Goal: Task Accomplishment & Management: Manage account settings

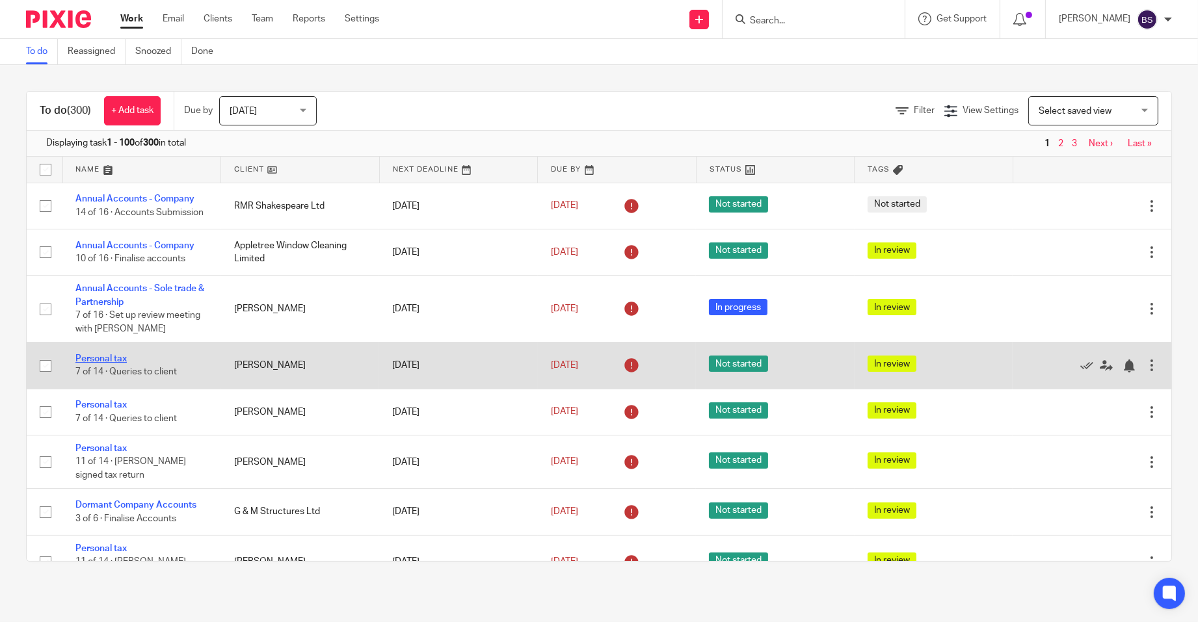
click at [106, 363] on link "Personal tax" at bounding box center [100, 358] width 51 height 9
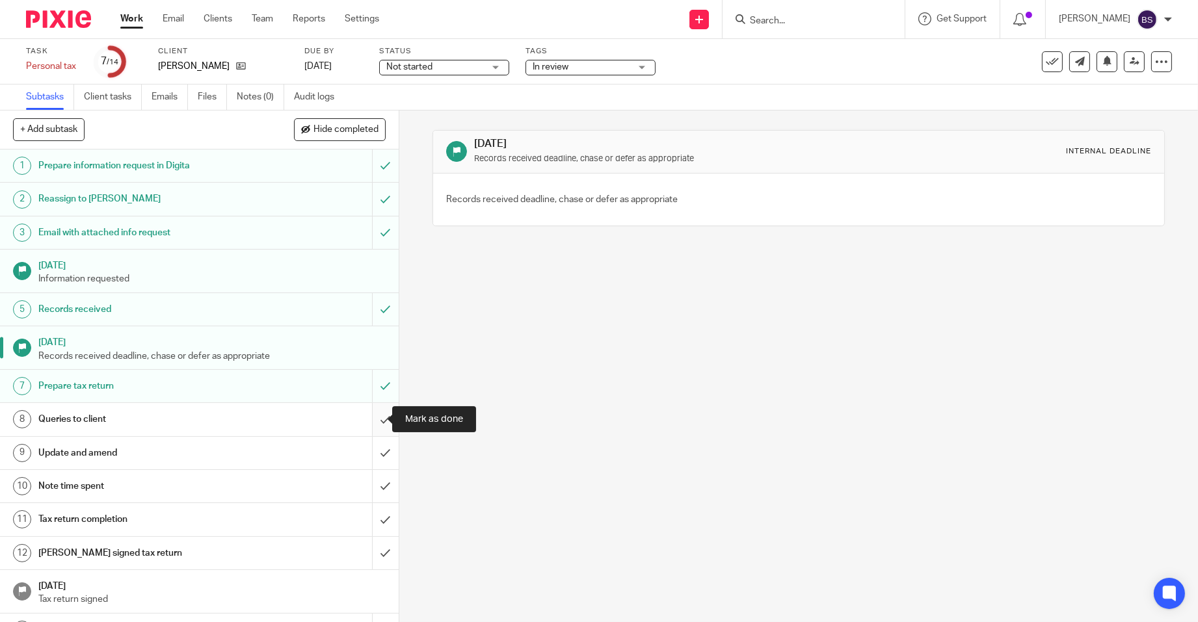
click at [369, 419] on input "submit" at bounding box center [199, 419] width 399 height 33
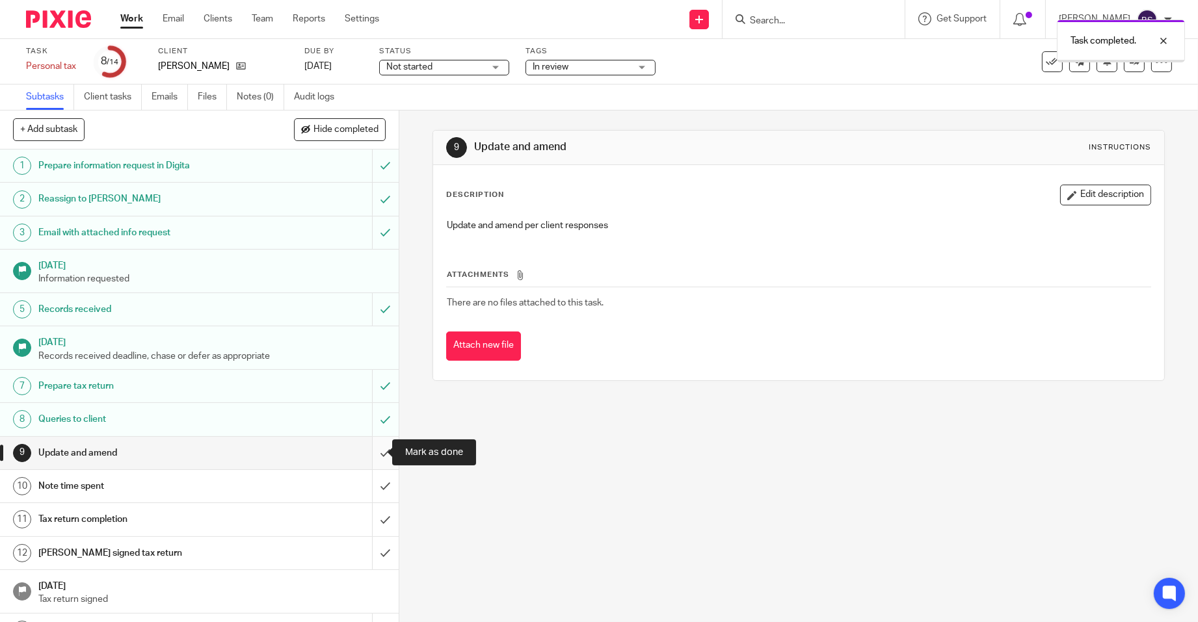
click at [371, 453] on input "submit" at bounding box center [199, 453] width 399 height 33
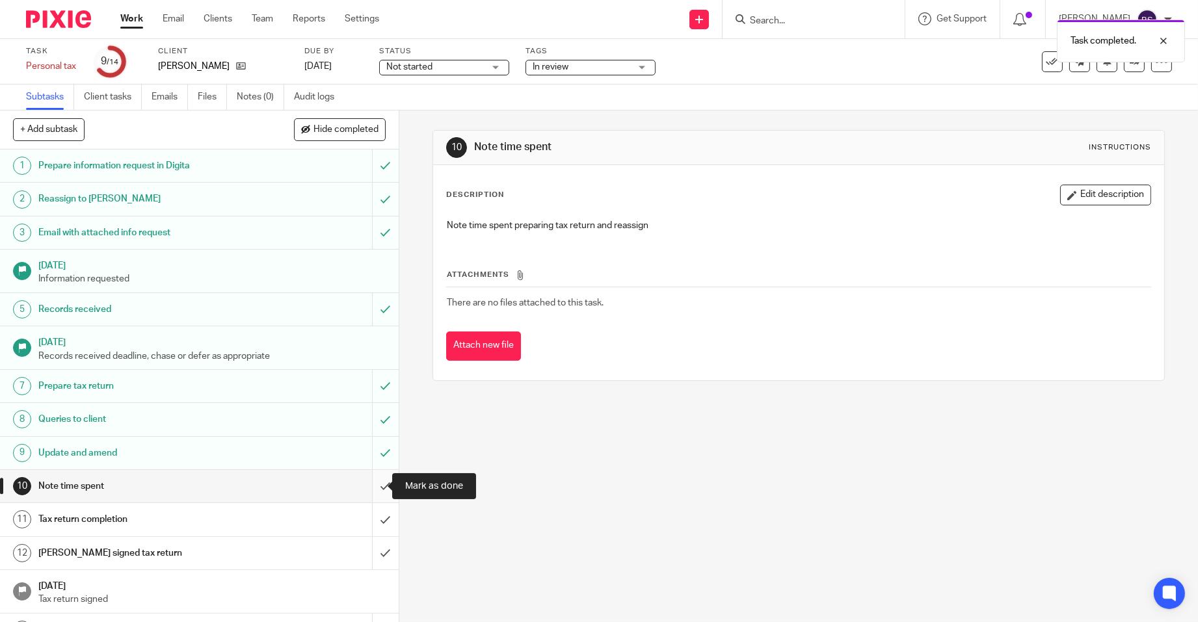
click at [375, 483] on input "submit" at bounding box center [199, 486] width 399 height 33
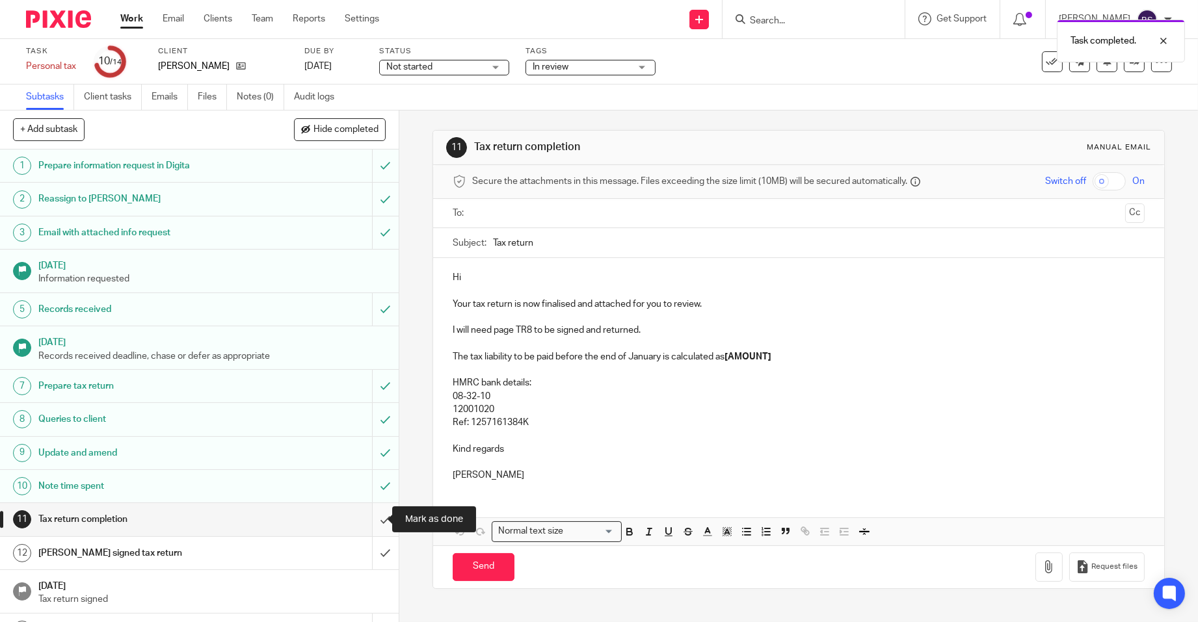
click at [370, 516] on input "submit" at bounding box center [199, 519] width 399 height 33
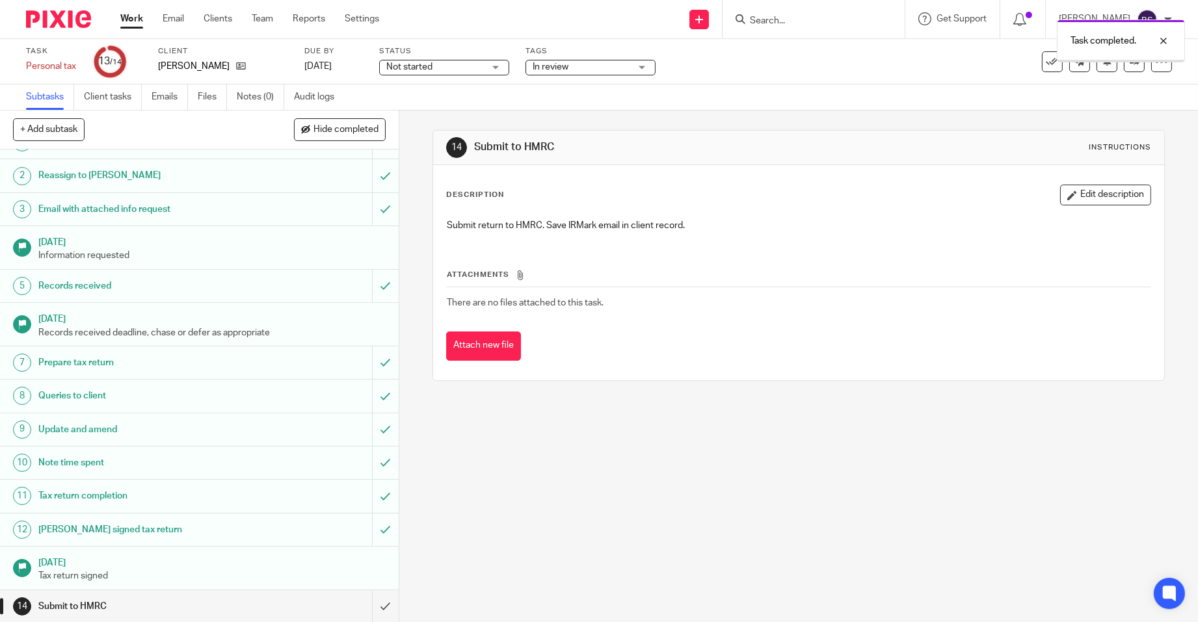
scroll to position [24, 0]
click at [375, 601] on input "submit" at bounding box center [199, 606] width 399 height 33
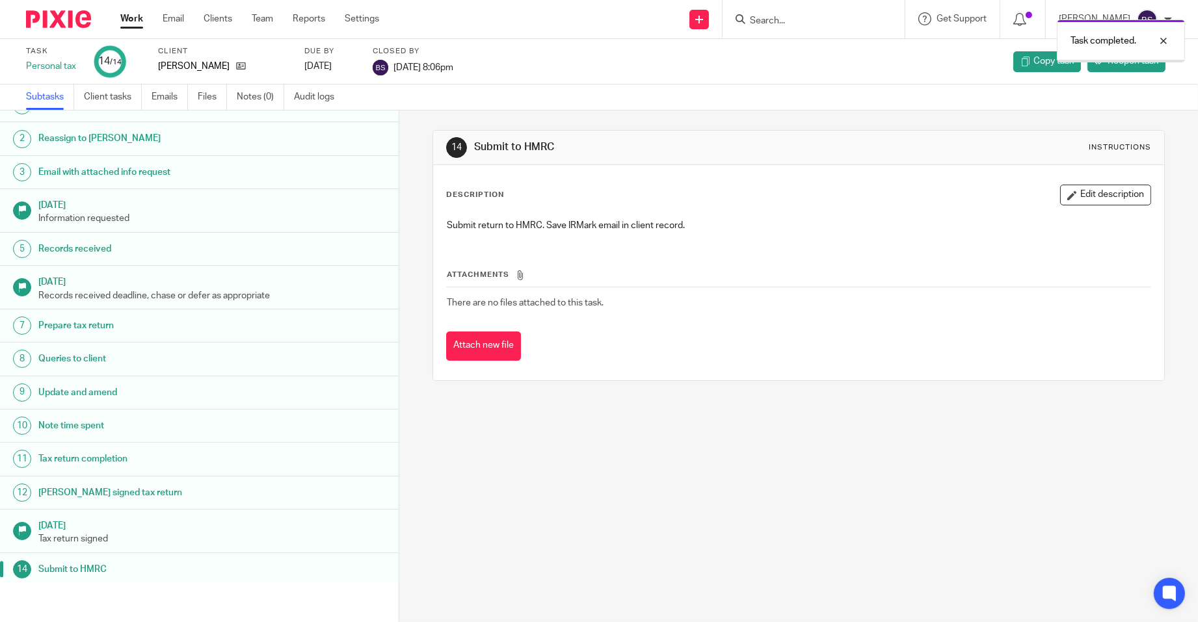
scroll to position [24, 0]
click at [133, 15] on link "Work" at bounding box center [131, 18] width 23 height 13
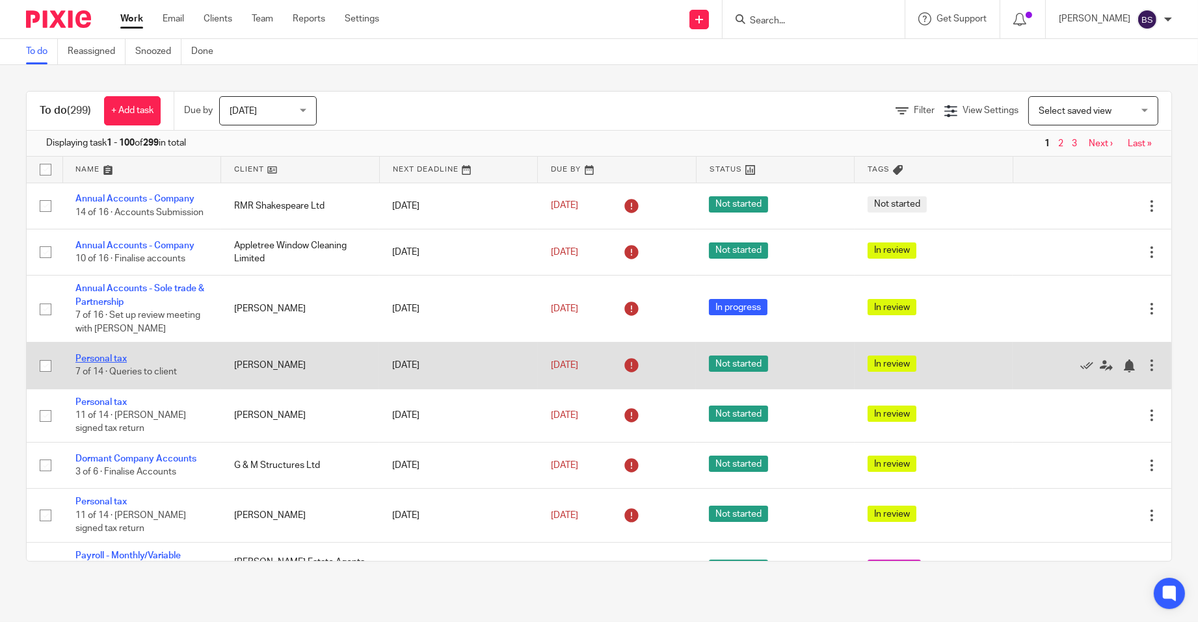
click at [99, 363] on link "Personal tax" at bounding box center [100, 358] width 51 height 9
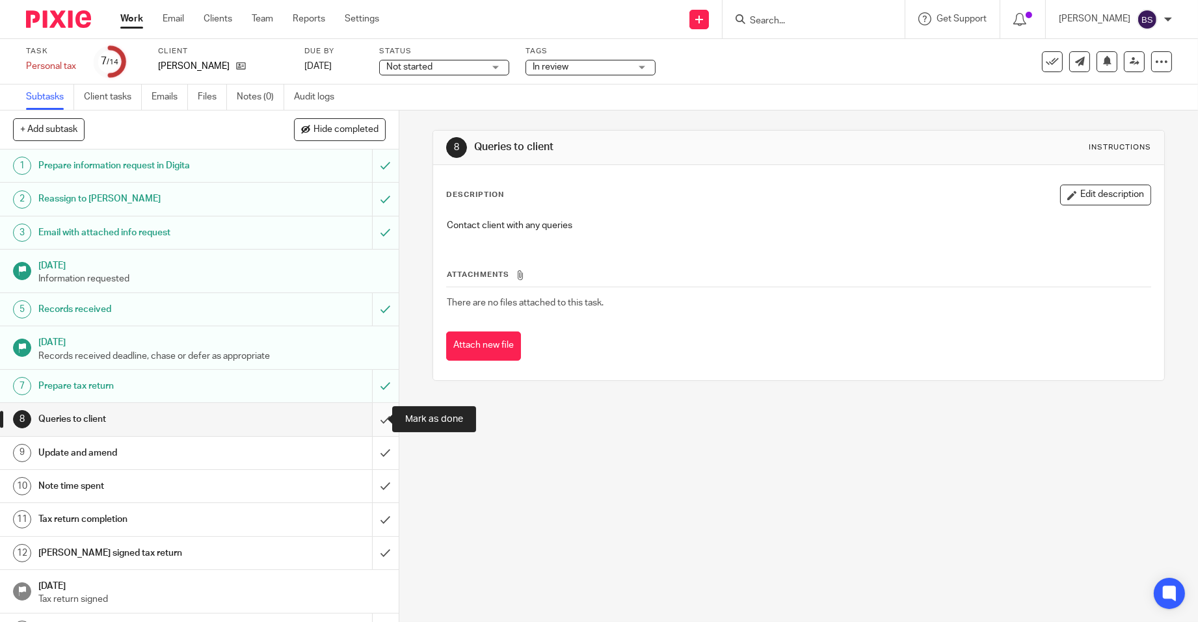
click at [369, 419] on input "submit" at bounding box center [199, 419] width 399 height 33
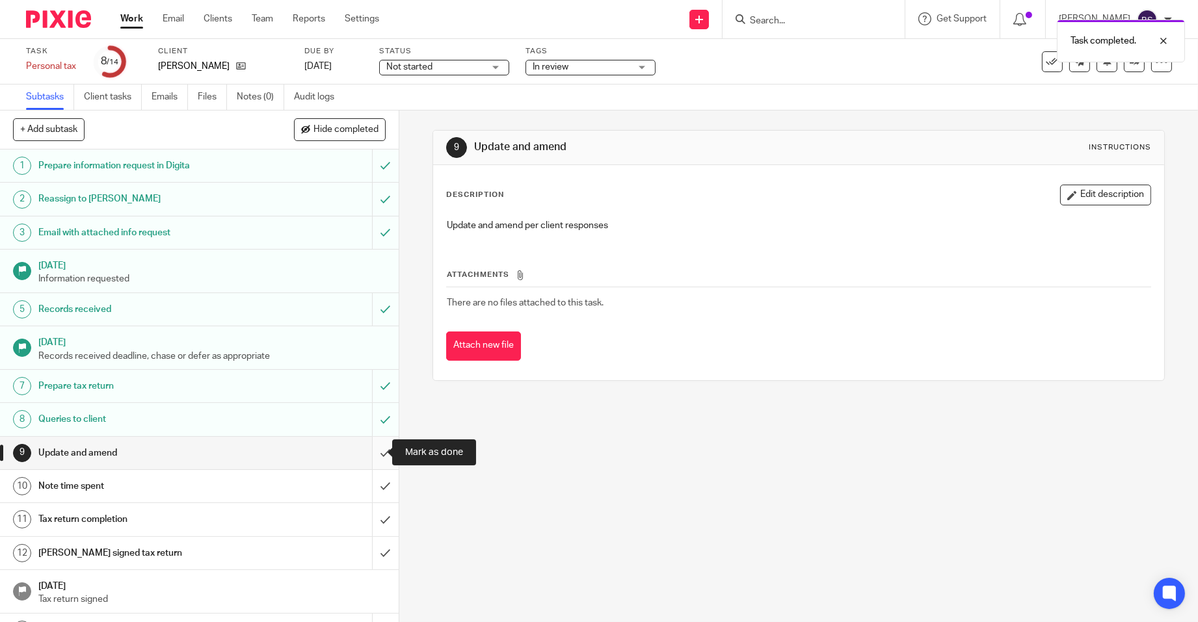
click at [371, 453] on input "submit" at bounding box center [199, 453] width 399 height 33
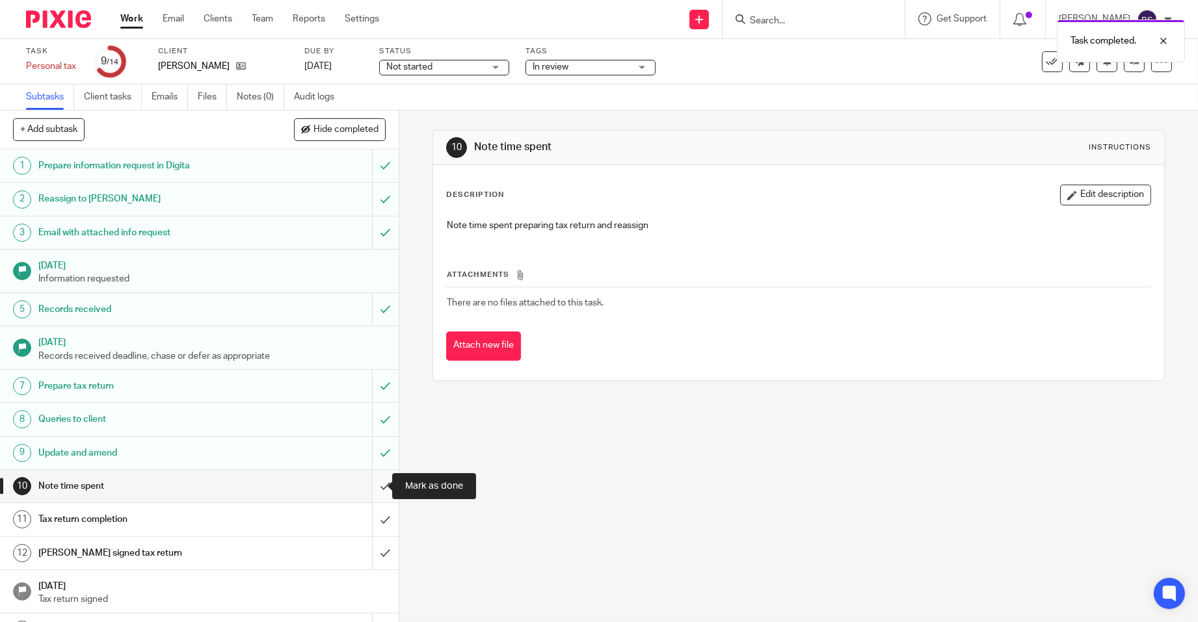
click at [371, 486] on input "submit" at bounding box center [199, 486] width 399 height 33
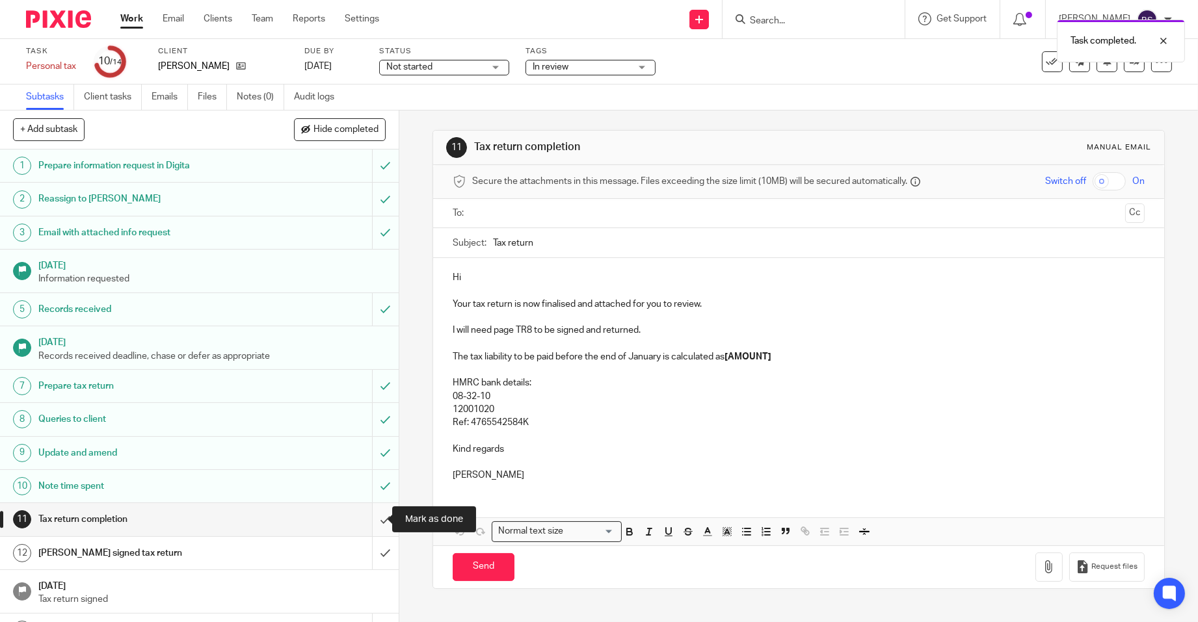
click at [371, 520] on input "submit" at bounding box center [199, 519] width 399 height 33
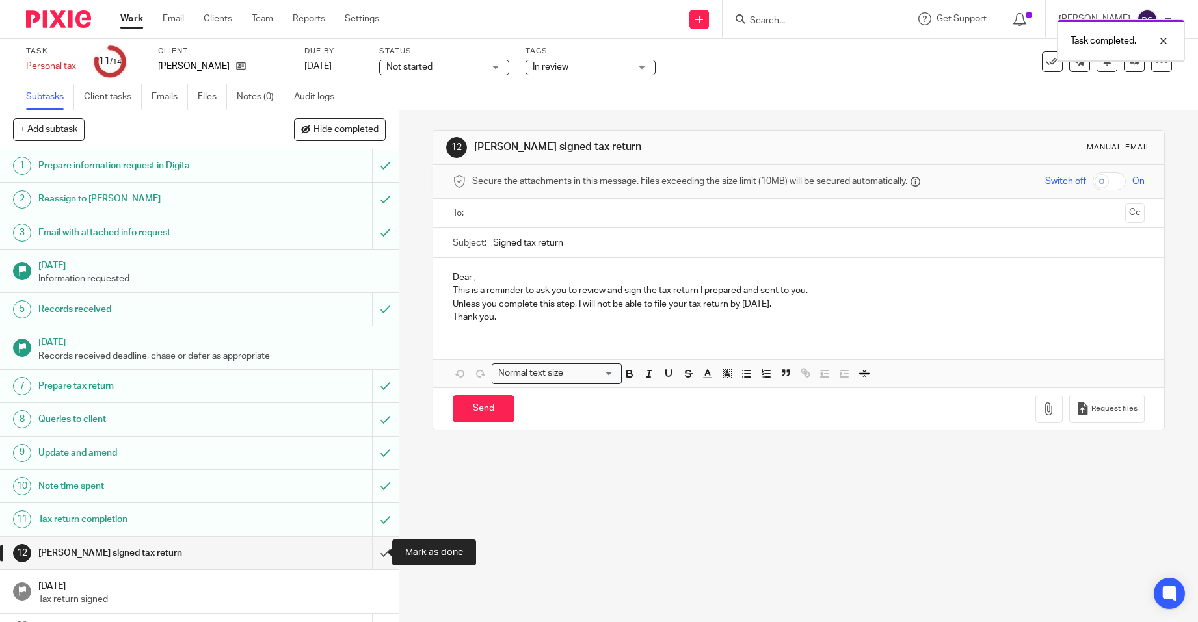
click at [369, 551] on input "submit" at bounding box center [199, 553] width 399 height 33
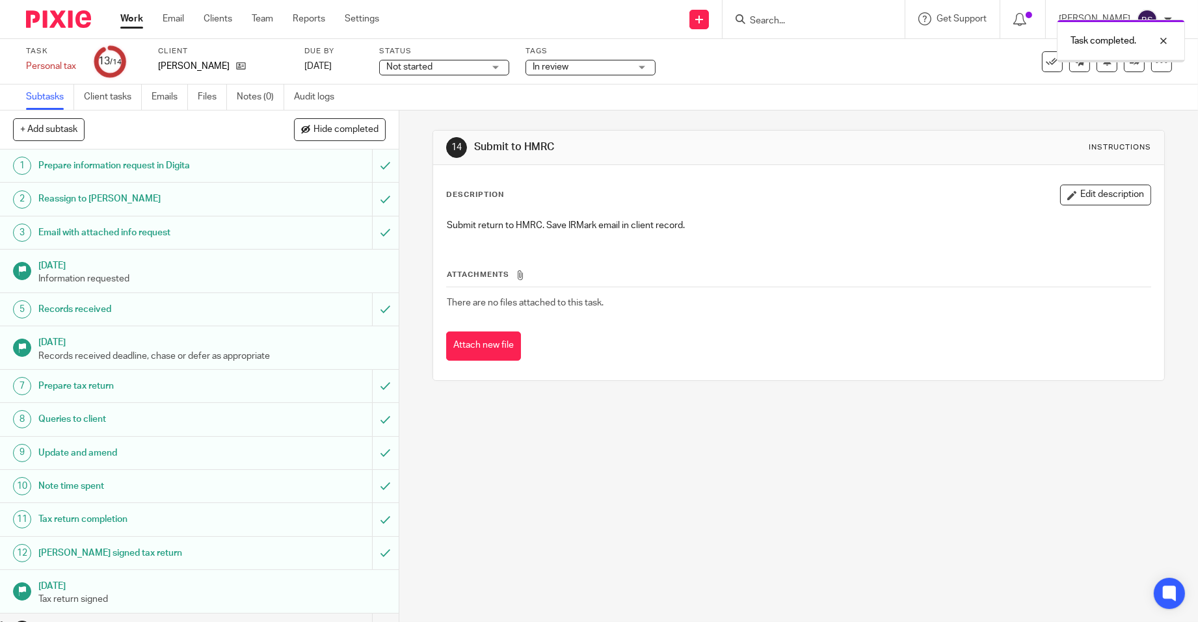
scroll to position [24, 0]
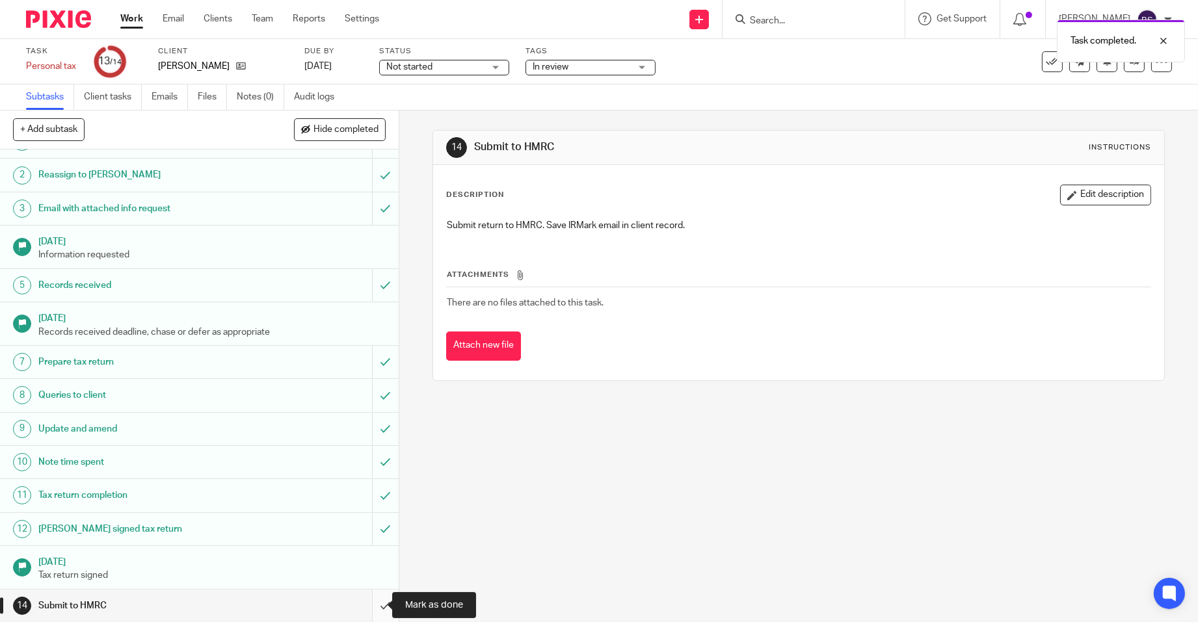
click at [371, 600] on input "submit" at bounding box center [199, 606] width 399 height 33
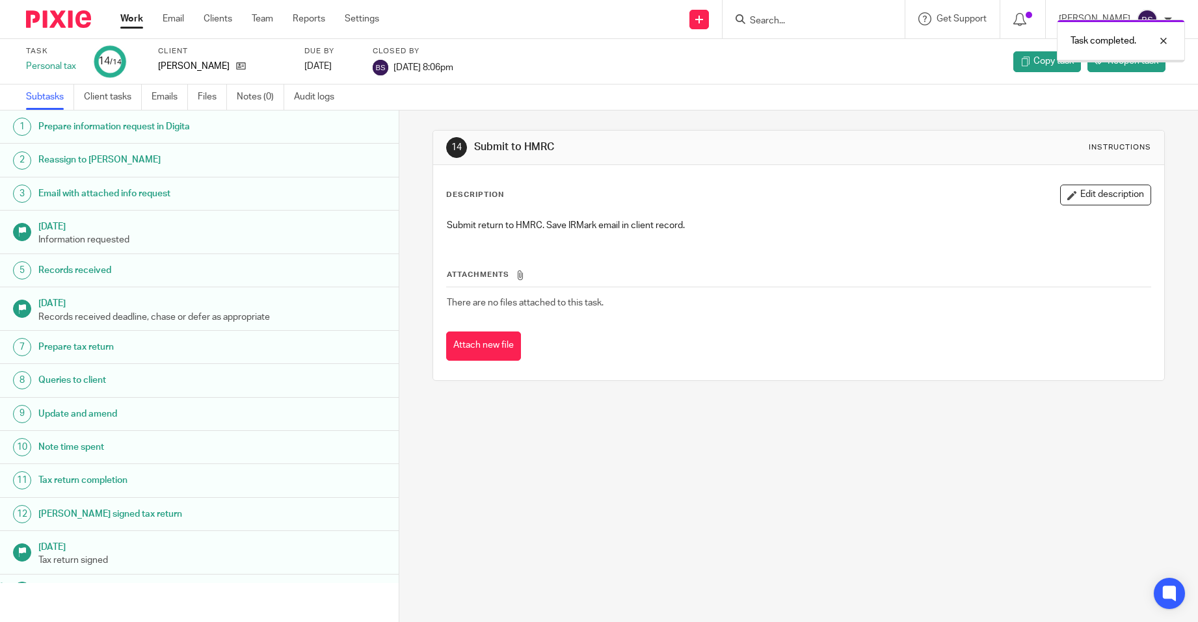
click at [135, 15] on link "Work" at bounding box center [131, 18] width 23 height 13
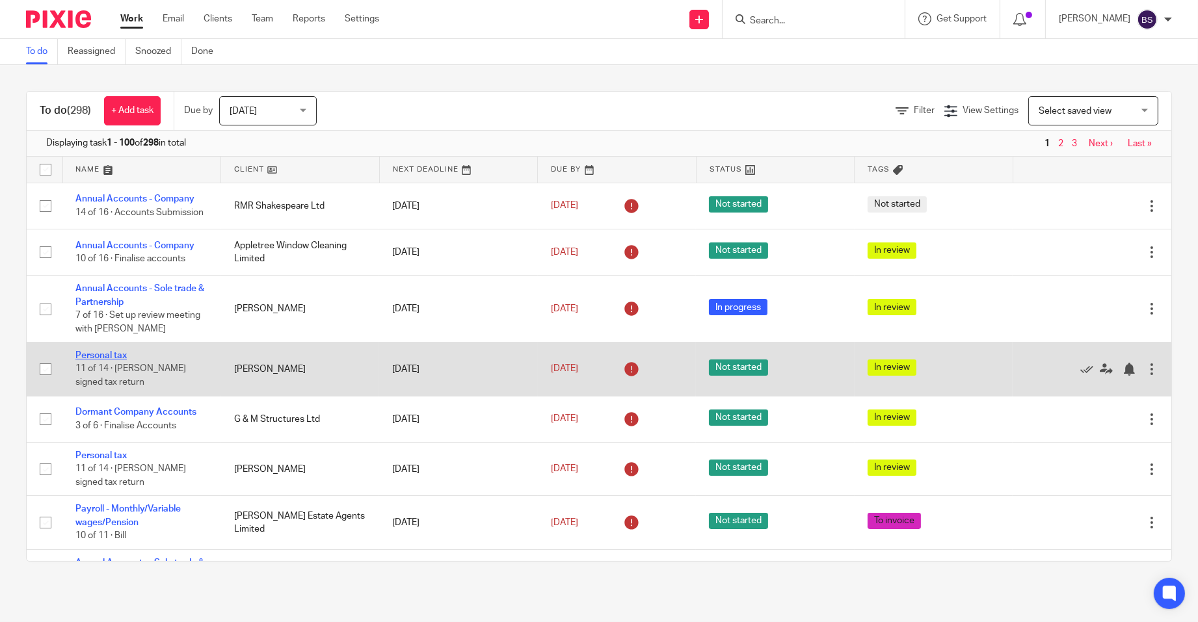
click at [108, 359] on link "Personal tax" at bounding box center [100, 355] width 51 height 9
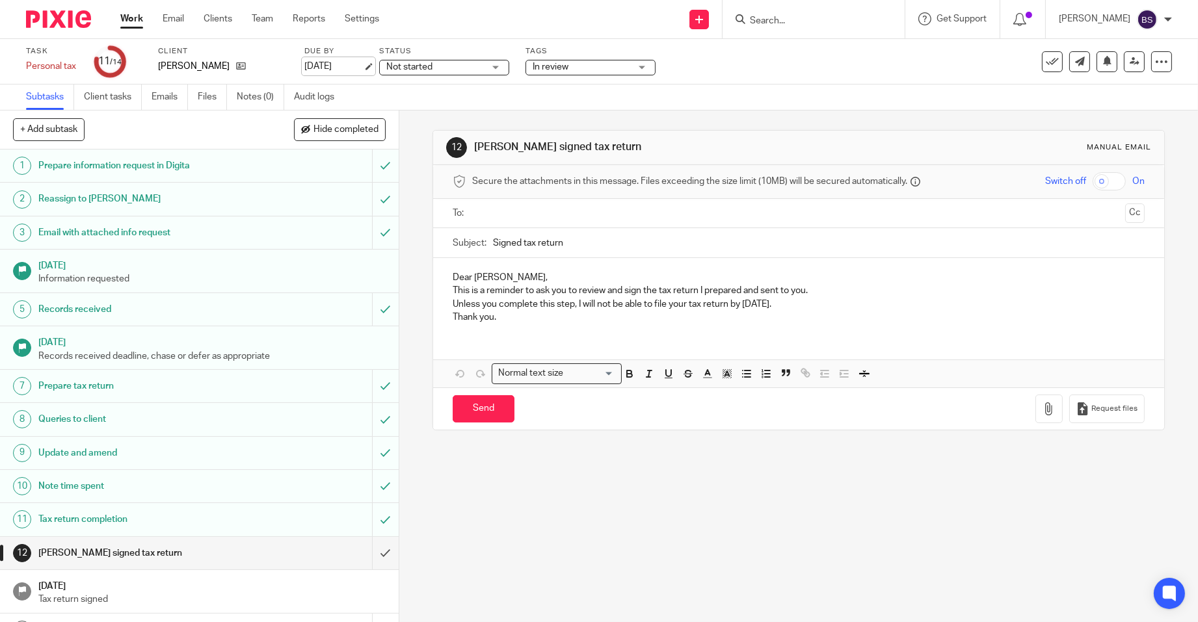
click at [340, 66] on link "[DATE]" at bounding box center [333, 67] width 59 height 14
click at [130, 16] on link "Work" at bounding box center [131, 18] width 23 height 13
